Goal: Find specific page/section: Find specific page/section

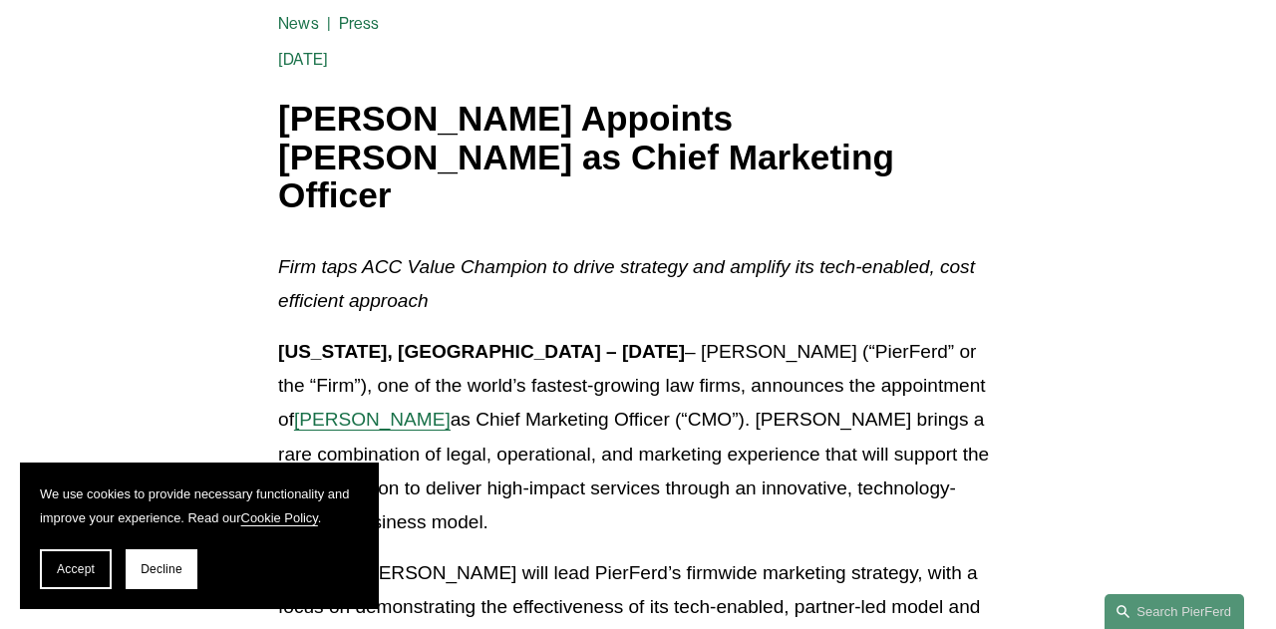
scroll to position [291, 0]
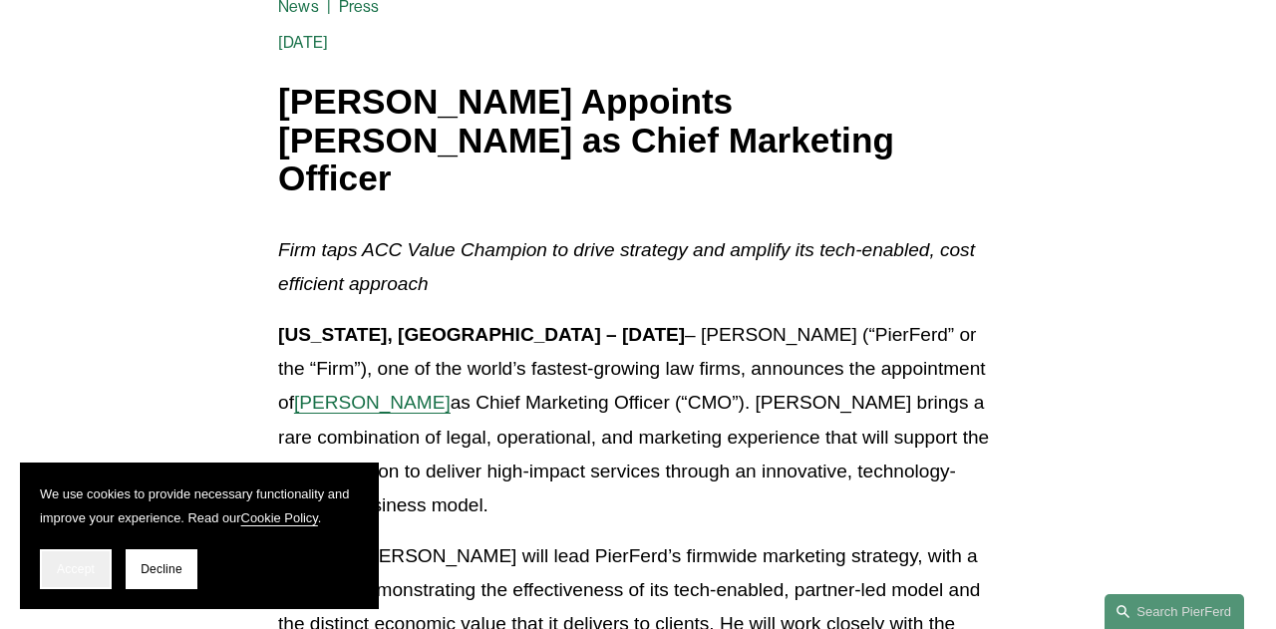
click at [80, 563] on span "Accept" at bounding box center [76, 569] width 38 height 14
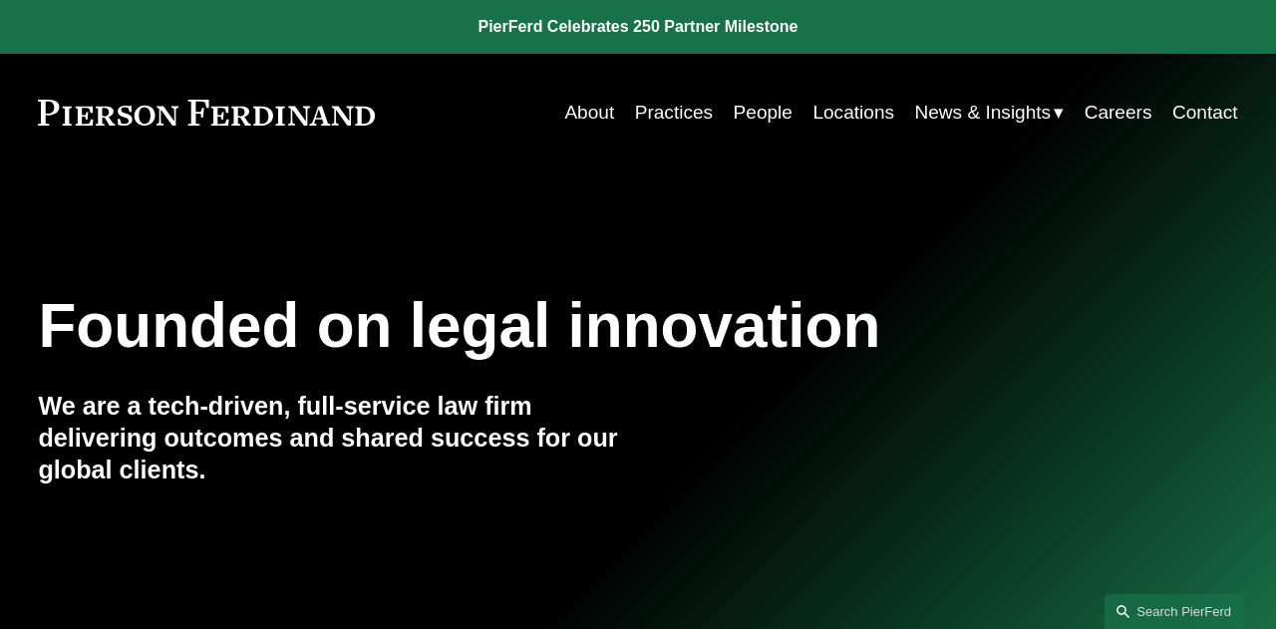
click at [746, 117] on link "People" at bounding box center [762, 113] width 59 height 38
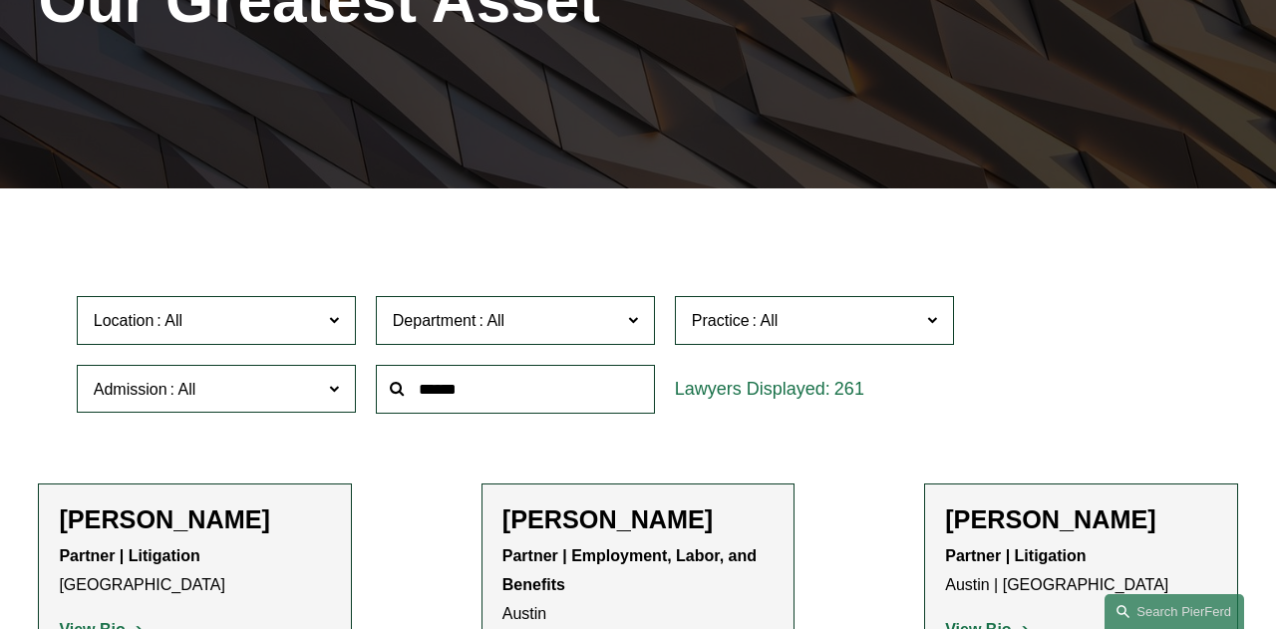
scroll to position [331, 0]
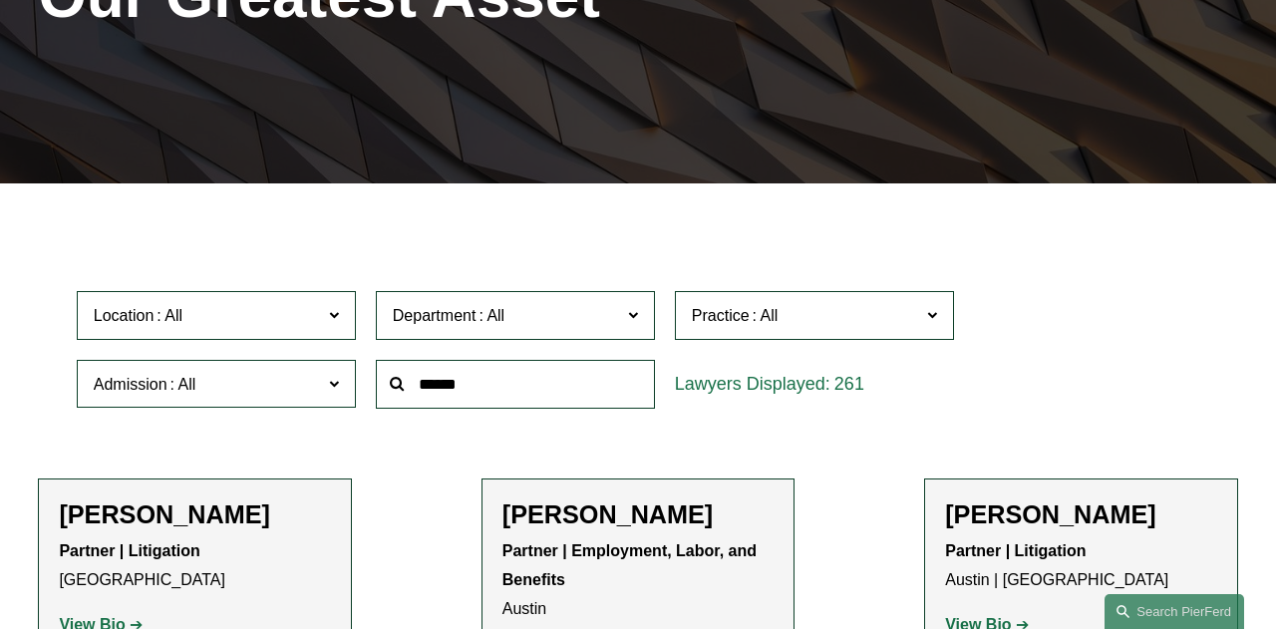
click at [439, 370] on input "text" at bounding box center [515, 384] width 279 height 49
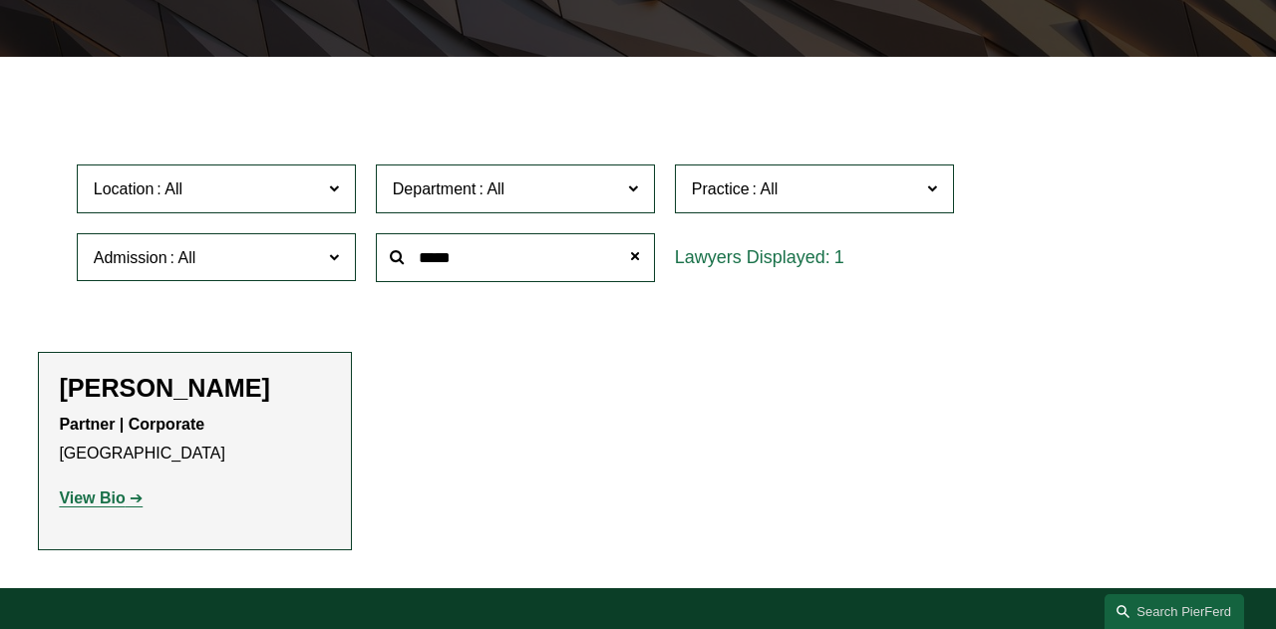
scroll to position [467, 0]
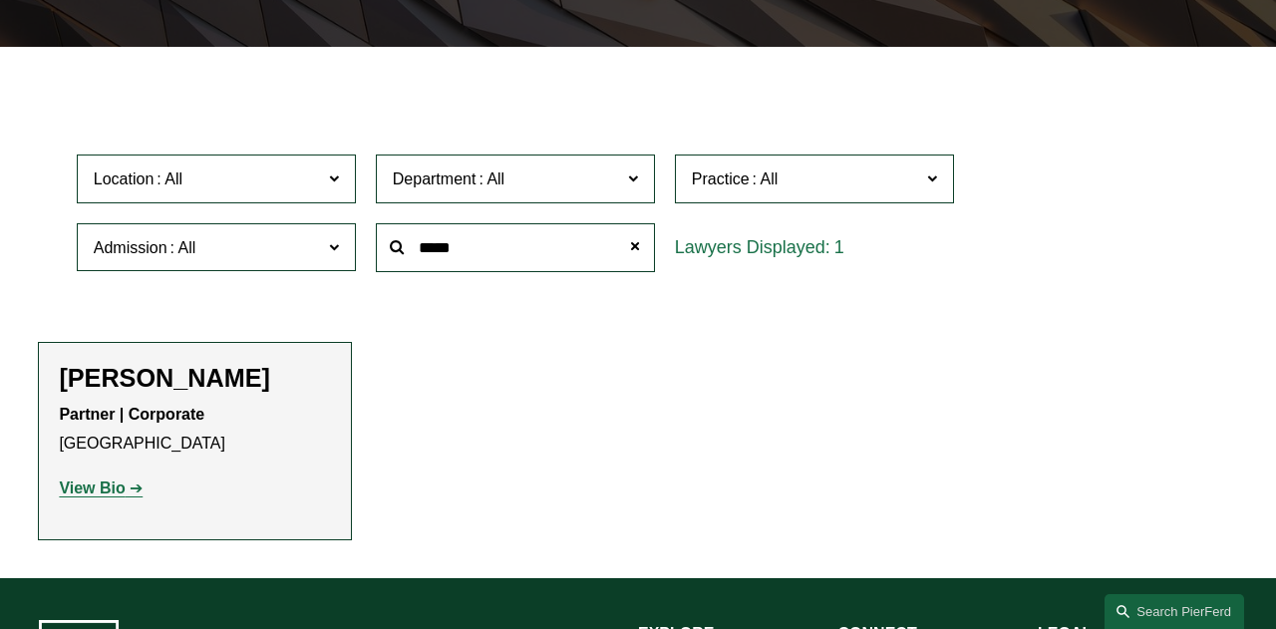
type input "*****"
click at [111, 486] on strong "View Bio" at bounding box center [92, 487] width 66 height 17
